Goal: Task Accomplishment & Management: Understand process/instructions

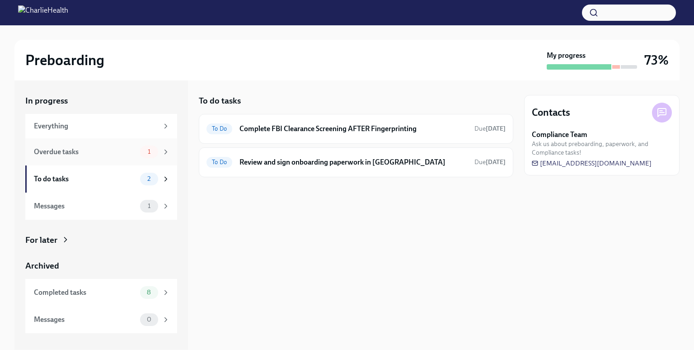
click at [116, 152] on div "Overdue tasks" at bounding box center [85, 152] width 103 height 10
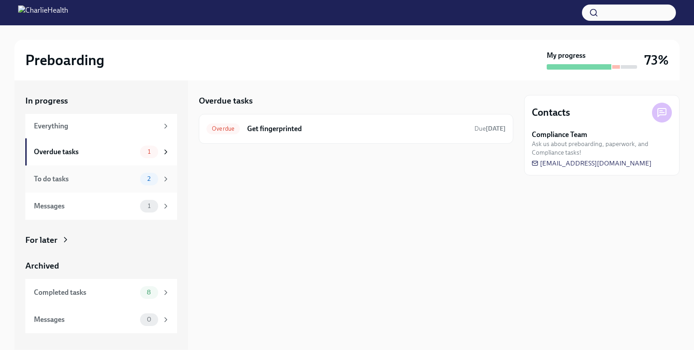
click at [120, 173] on div "To do tasks 2" at bounding box center [102, 179] width 136 height 13
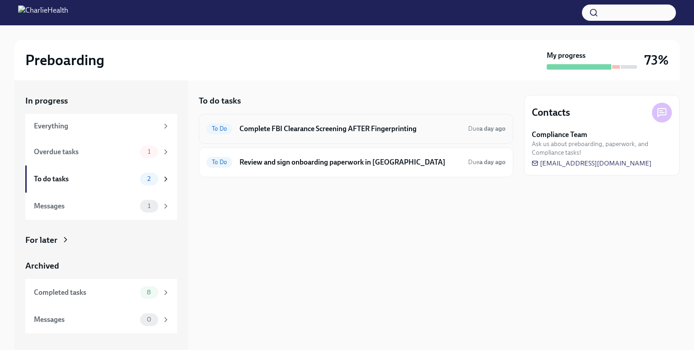
click at [395, 122] on div "To Do Complete FBI Clearance Screening AFTER Fingerprinting Due a day ago" at bounding box center [355, 128] width 299 height 14
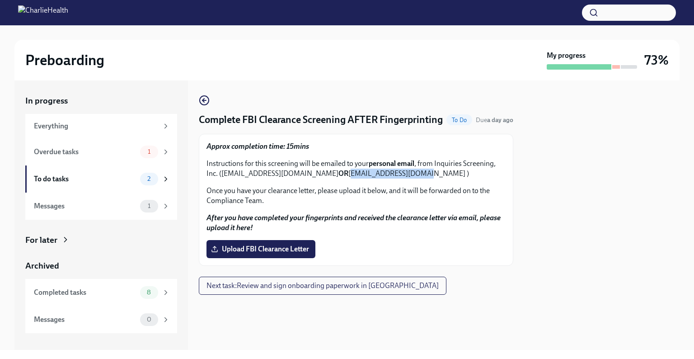
drag, startPoint x: 416, startPoint y: 187, endPoint x: 352, endPoint y: 189, distance: 63.7
click at [352, 178] on p "Instructions for this screening will be emailed to your personal email , from I…" at bounding box center [355, 169] width 299 height 20
copy p "[EMAIL_ADDRESS][DOMAIN_NAME]"
click at [105, 168] on div "To do tasks 2" at bounding box center [101, 178] width 152 height 27
